Goal: Task Accomplishment & Management: Manage account settings

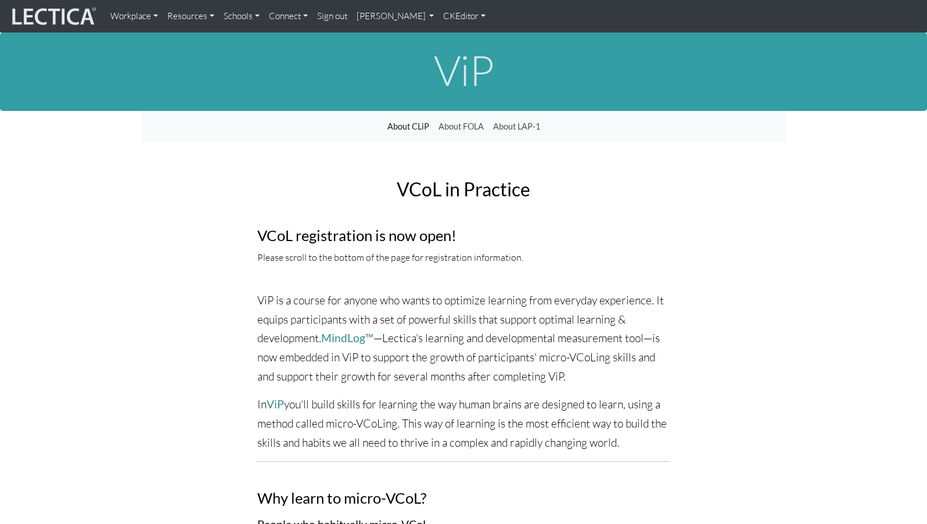
click at [321, 17] on link "Sign out" at bounding box center [333, 16] width 40 height 23
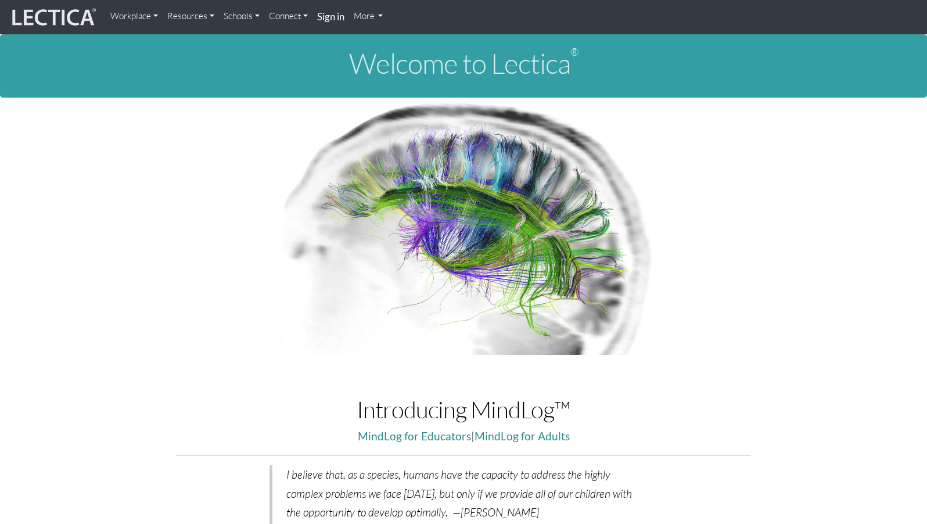
click at [317, 17] on strong "Sign in" at bounding box center [330, 16] width 27 height 12
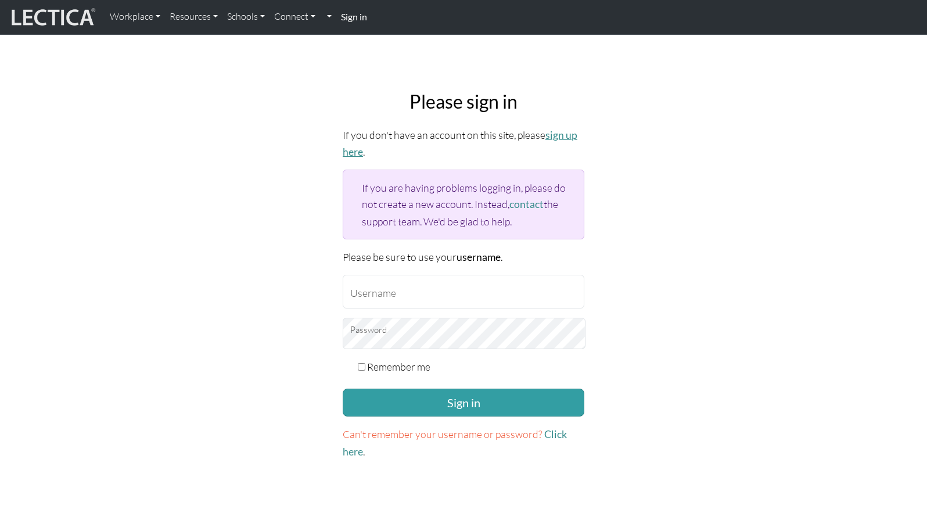
click at [547, 130] on link "sign up here" at bounding box center [460, 143] width 235 height 29
